Goal: Task Accomplishment & Management: Use online tool/utility

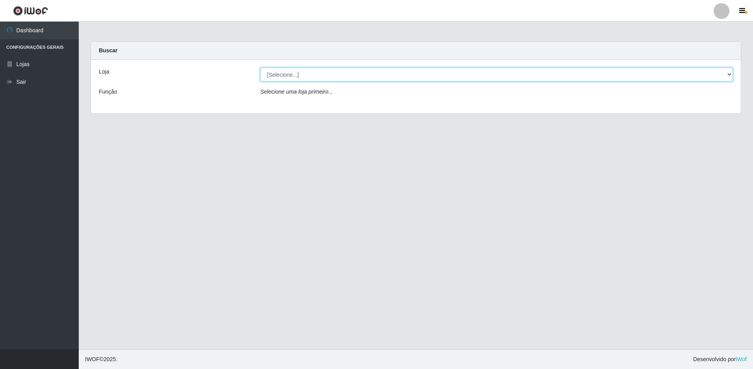
click at [294, 80] on select "[Selecione...] Extrabom - Loja 51 Gaivotas" at bounding box center [496, 75] width 472 height 14
select select "469"
click at [260, 68] on select "[Selecione...] Extrabom - Loja 51 Gaivotas" at bounding box center [496, 75] width 472 height 14
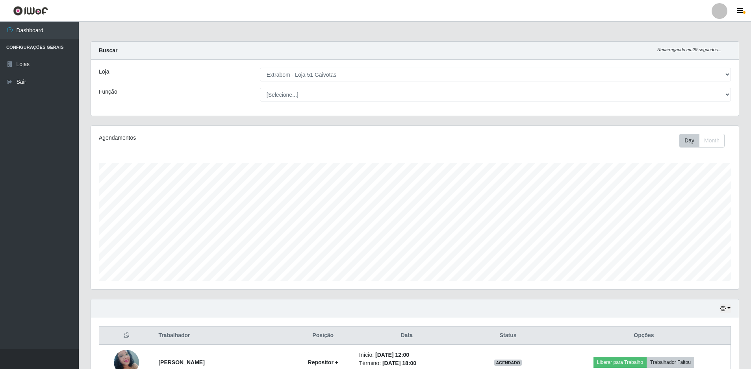
scroll to position [163, 648]
drag, startPoint x: 294, startPoint y: 83, endPoint x: 294, endPoint y: 96, distance: 13.8
click at [294, 96] on select "[Selecione...] Repositor Repositor + Repositor ++" at bounding box center [495, 95] width 471 height 14
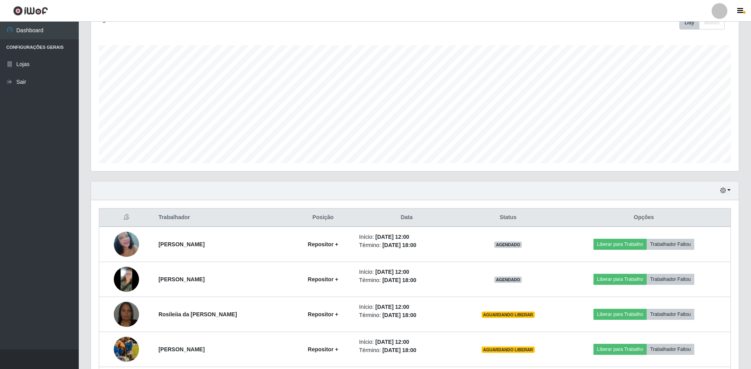
scroll to position [157, 0]
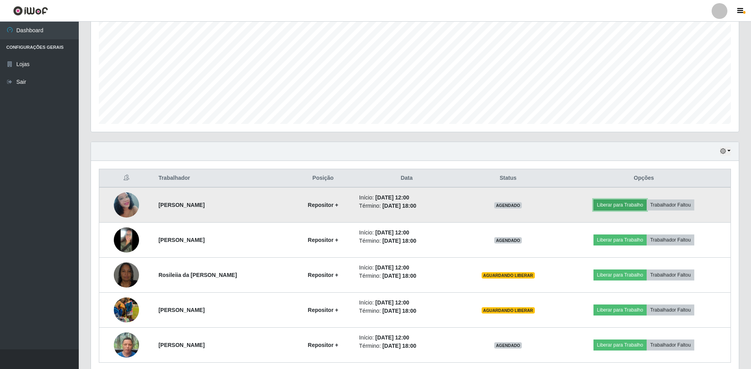
click at [605, 201] on button "Liberar para Trabalho" at bounding box center [619, 205] width 53 height 11
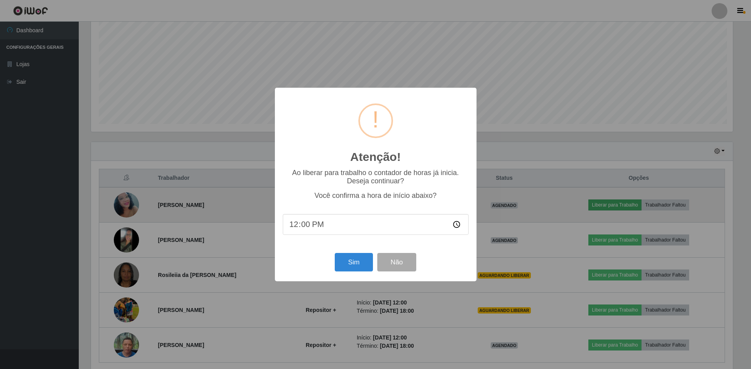
scroll to position [163, 644]
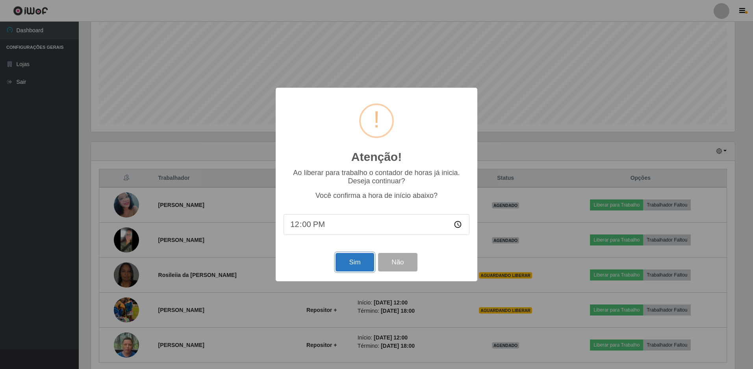
click at [341, 267] on button "Sim" at bounding box center [354, 262] width 38 height 19
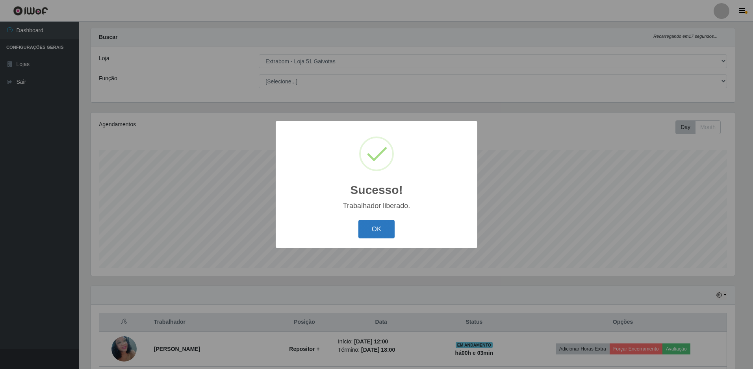
click at [379, 229] on button "OK" at bounding box center [376, 229] width 37 height 19
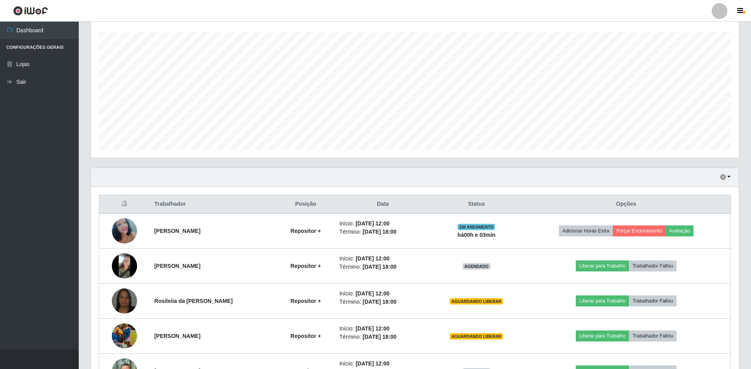
scroll to position [171, 0]
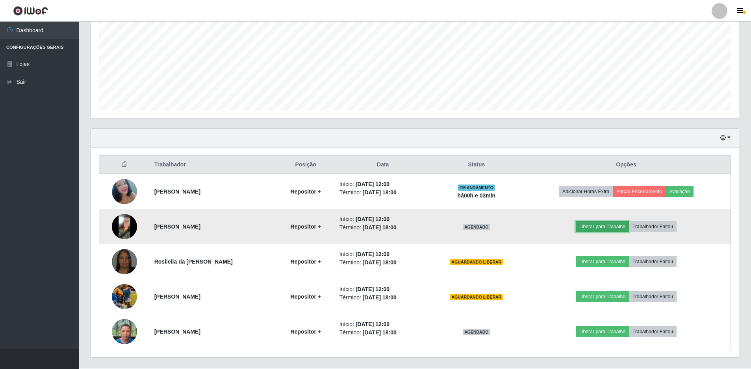
click at [592, 223] on button "Liberar para Trabalho" at bounding box center [602, 226] width 53 height 11
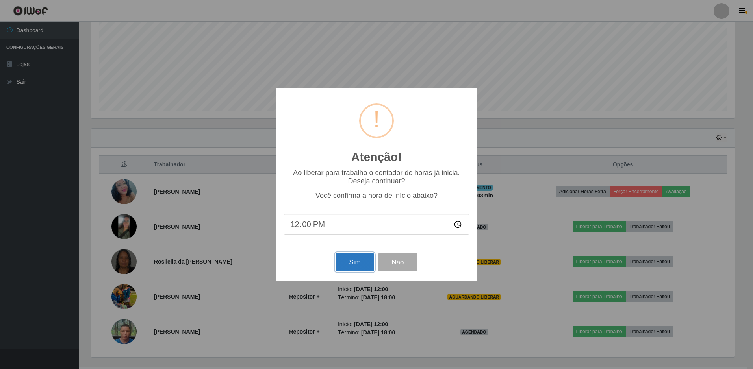
click at [344, 263] on button "Sim" at bounding box center [354, 262] width 38 height 19
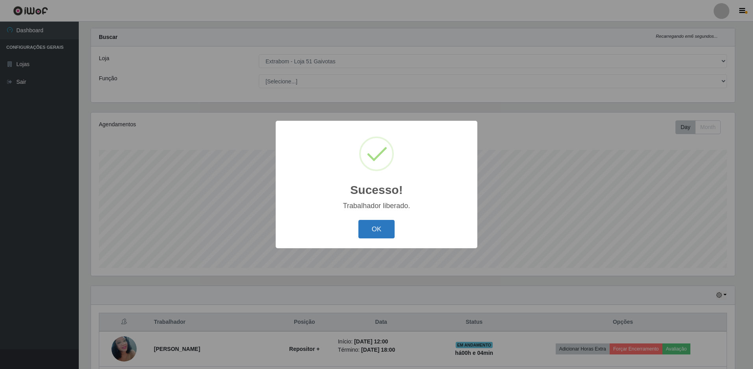
click at [374, 232] on button "OK" at bounding box center [376, 229] width 37 height 19
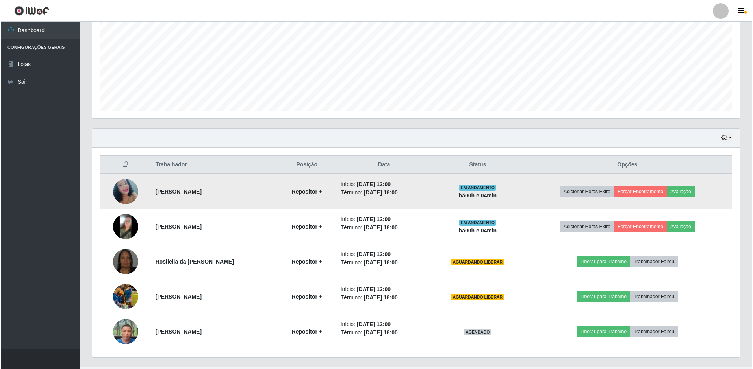
scroll to position [189, 0]
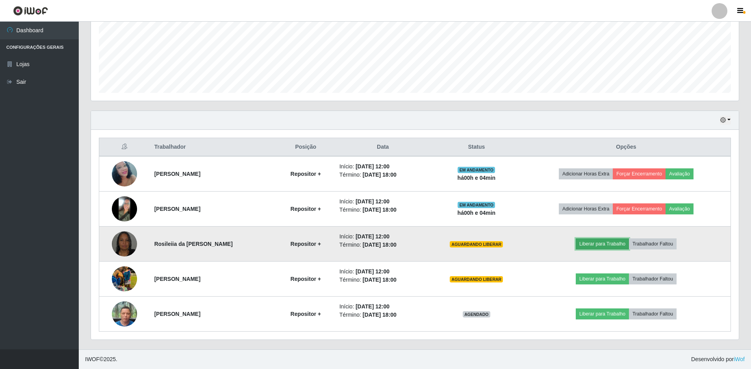
click at [593, 243] on button "Liberar para Trabalho" at bounding box center [602, 244] width 53 height 11
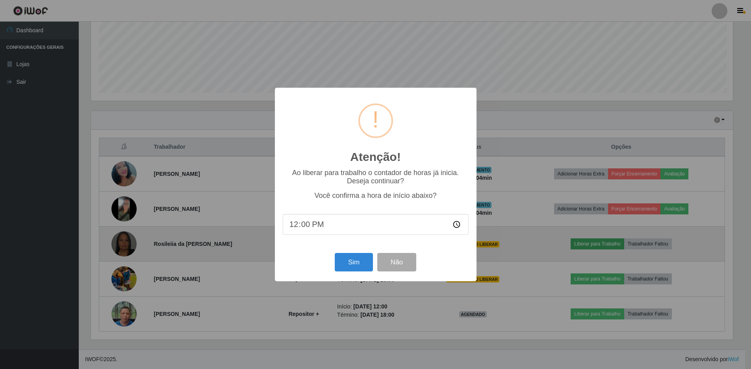
scroll to position [163, 644]
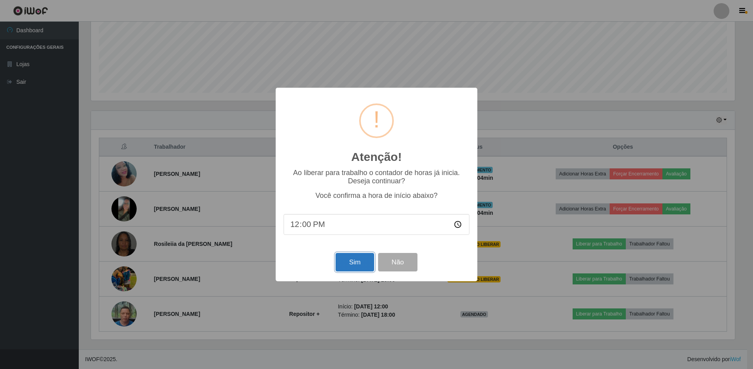
click at [365, 263] on button "Sim" at bounding box center [354, 262] width 38 height 19
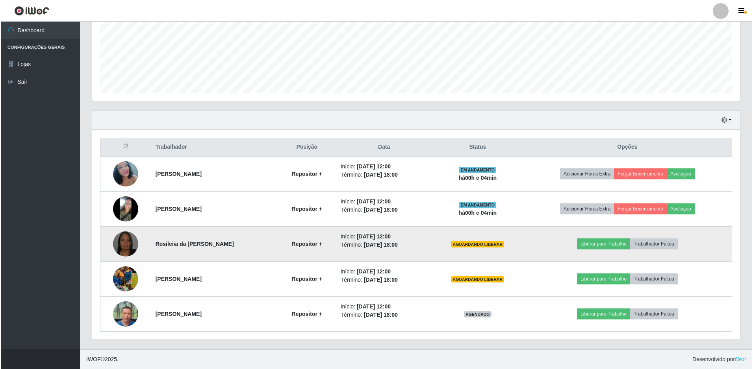
scroll to position [0, 0]
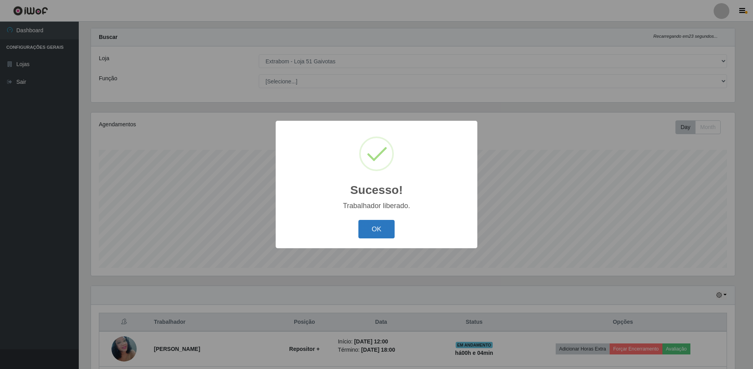
click at [378, 229] on button "OK" at bounding box center [376, 229] width 37 height 19
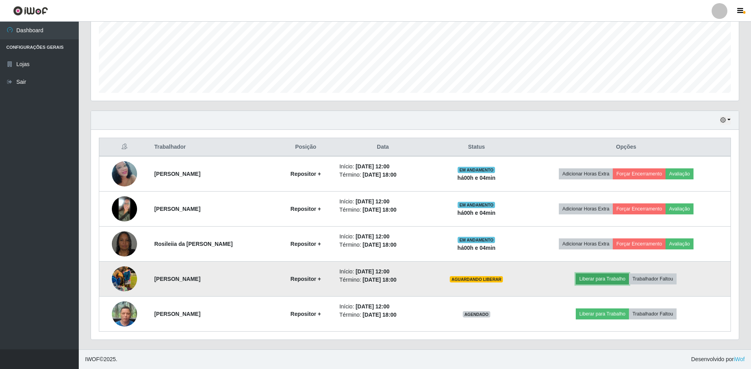
click at [605, 278] on button "Liberar para Trabalho" at bounding box center [602, 279] width 53 height 11
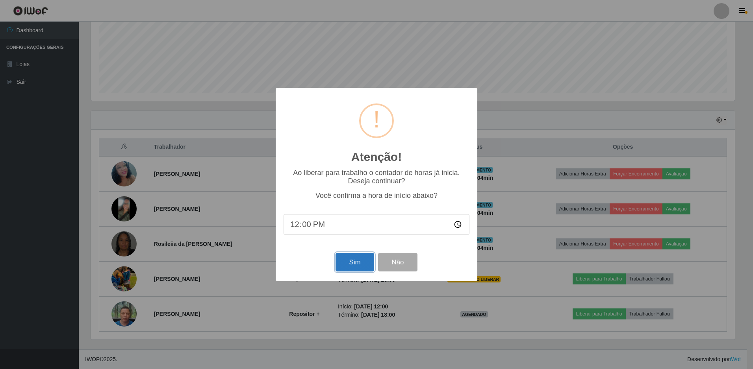
click at [356, 267] on button "Sim" at bounding box center [354, 262] width 38 height 19
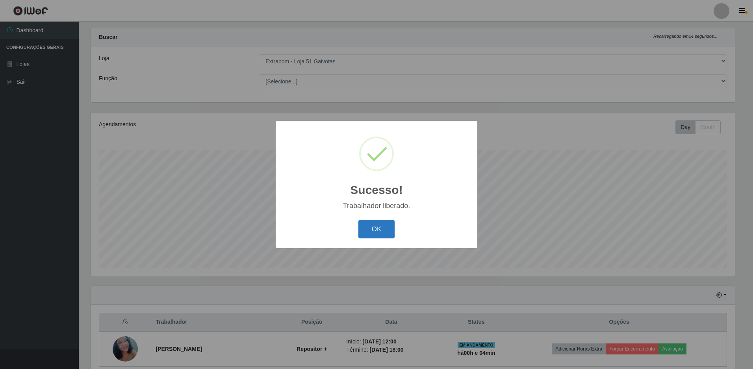
click at [381, 227] on button "OK" at bounding box center [376, 229] width 37 height 19
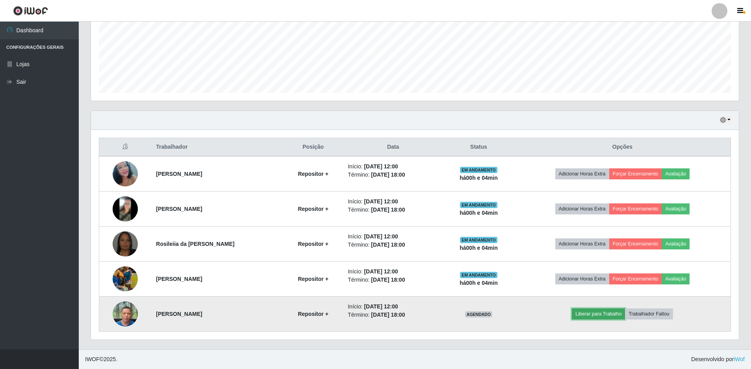
click at [613, 316] on button "Liberar para Trabalho" at bounding box center [598, 314] width 53 height 11
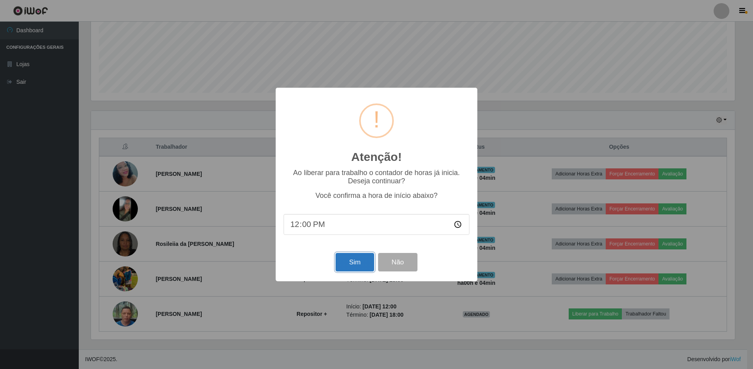
click at [349, 268] on button "Sim" at bounding box center [354, 262] width 38 height 19
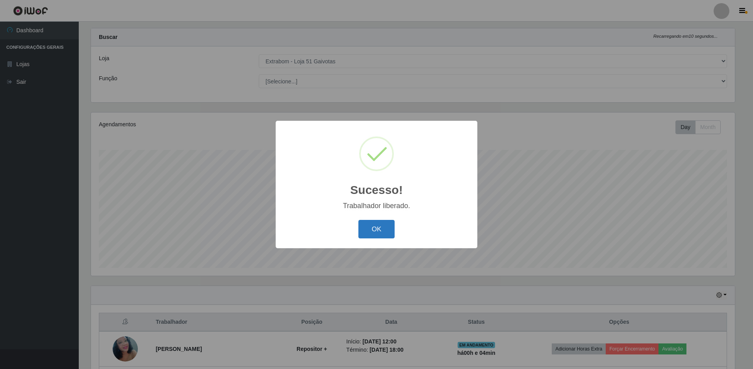
click at [376, 236] on button "OK" at bounding box center [376, 229] width 37 height 19
